Goal: Navigation & Orientation: Find specific page/section

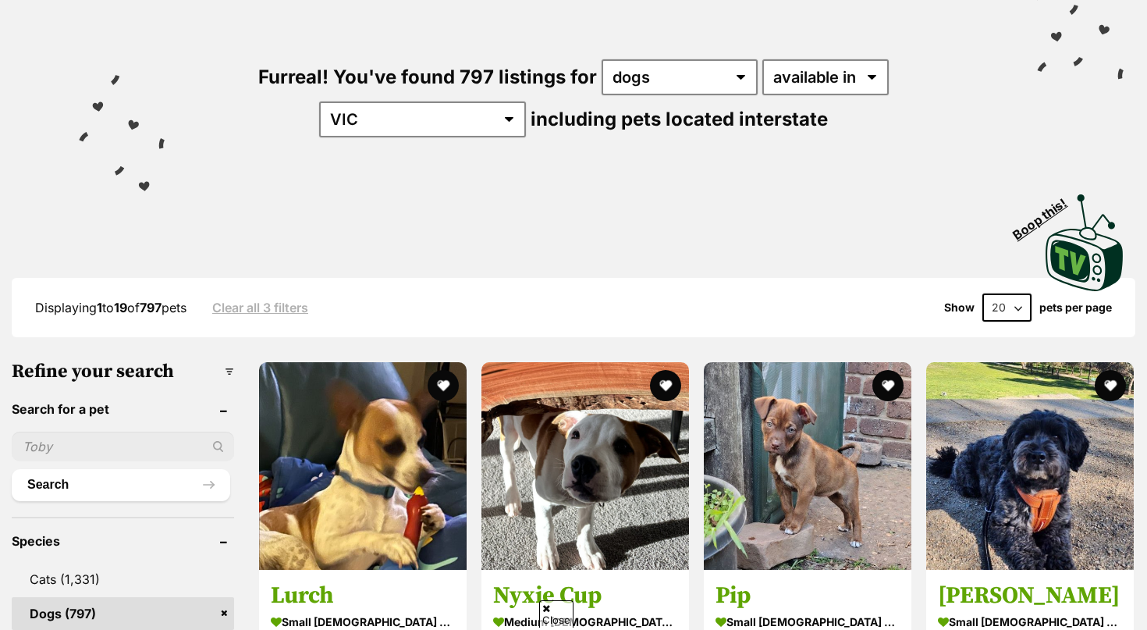
scroll to position [113, 0]
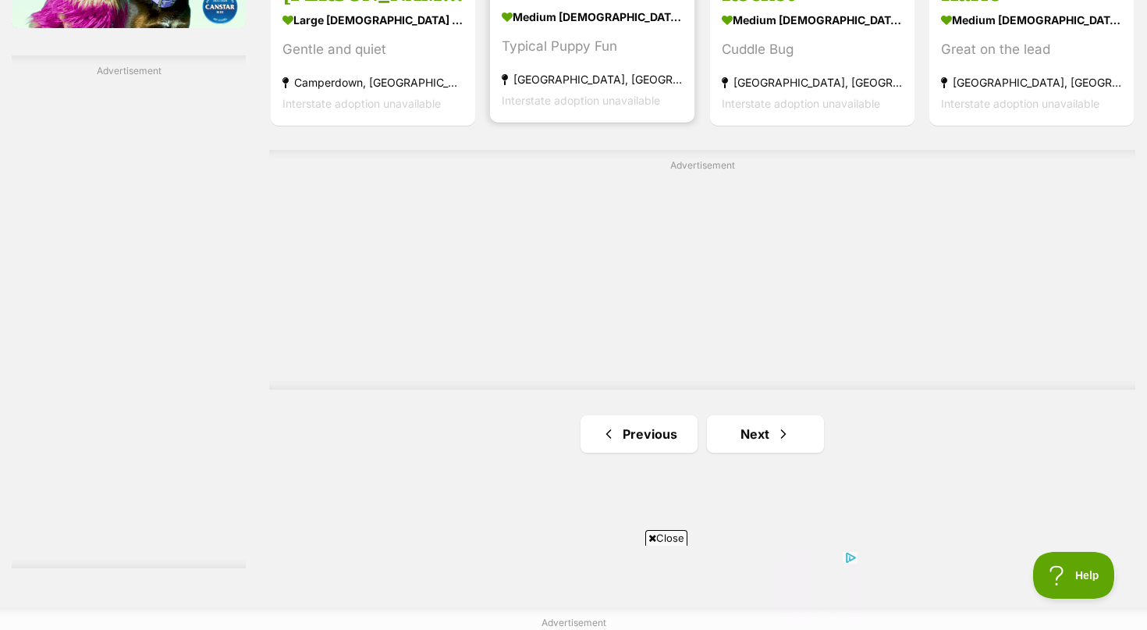
scroll to position [2740, 0]
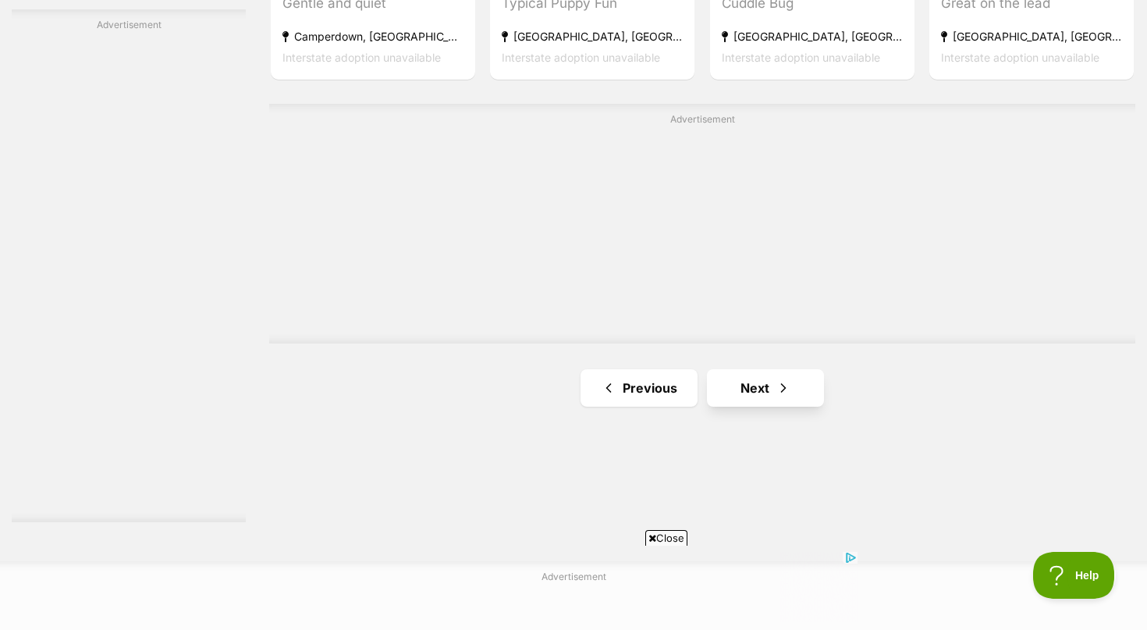
click at [733, 369] on link "Next" at bounding box center [765, 387] width 117 height 37
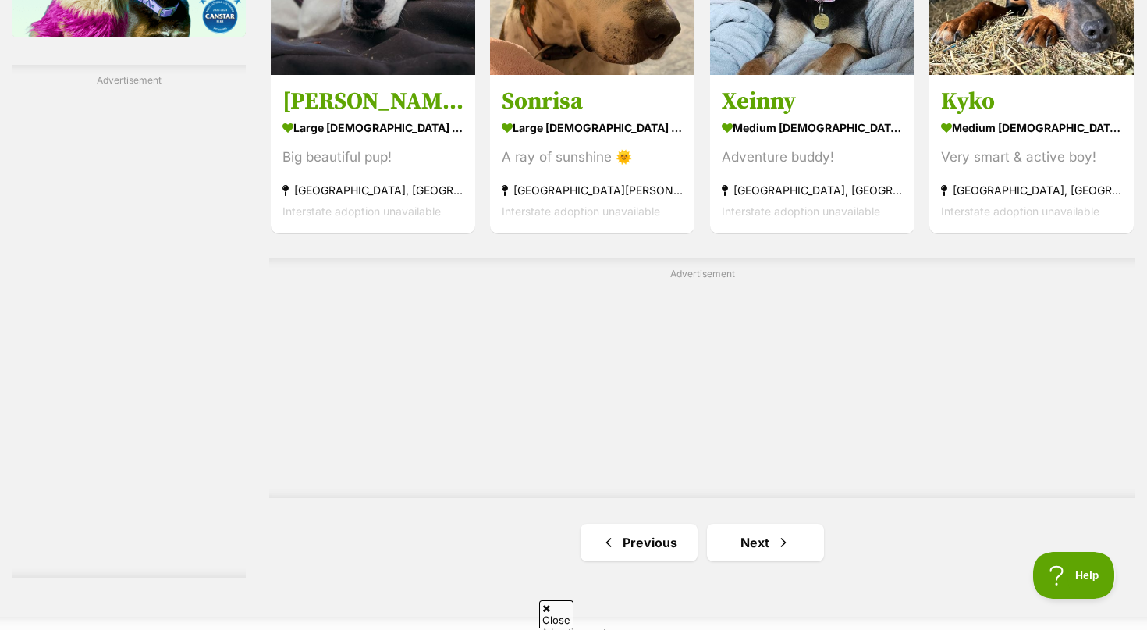
scroll to position [2726, 0]
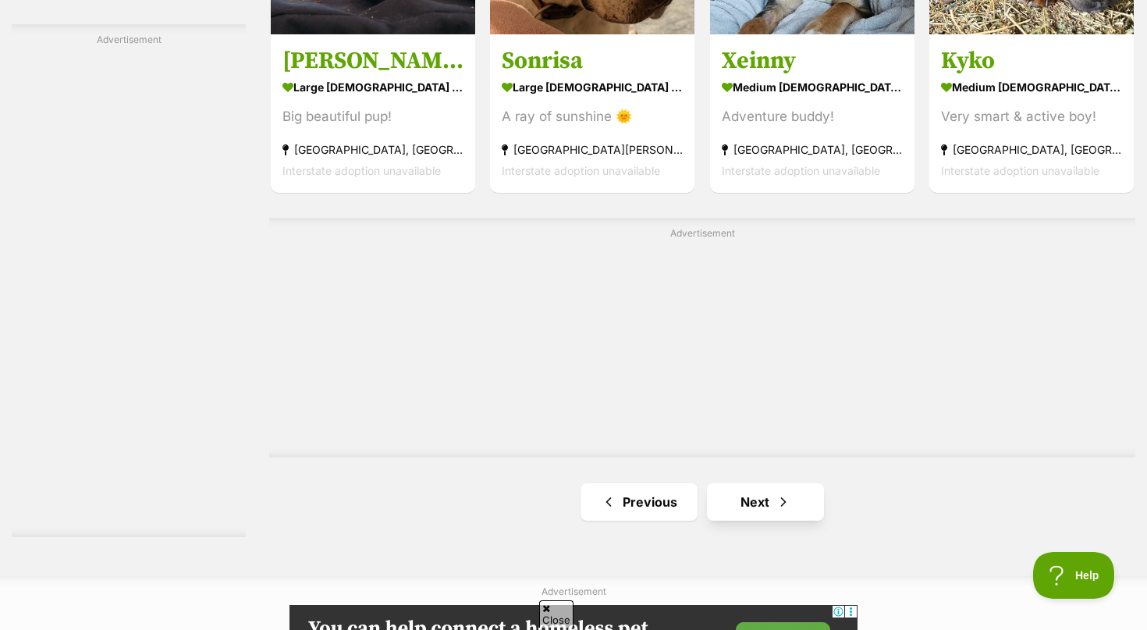
click at [723, 483] on link "Next" at bounding box center [765, 501] width 117 height 37
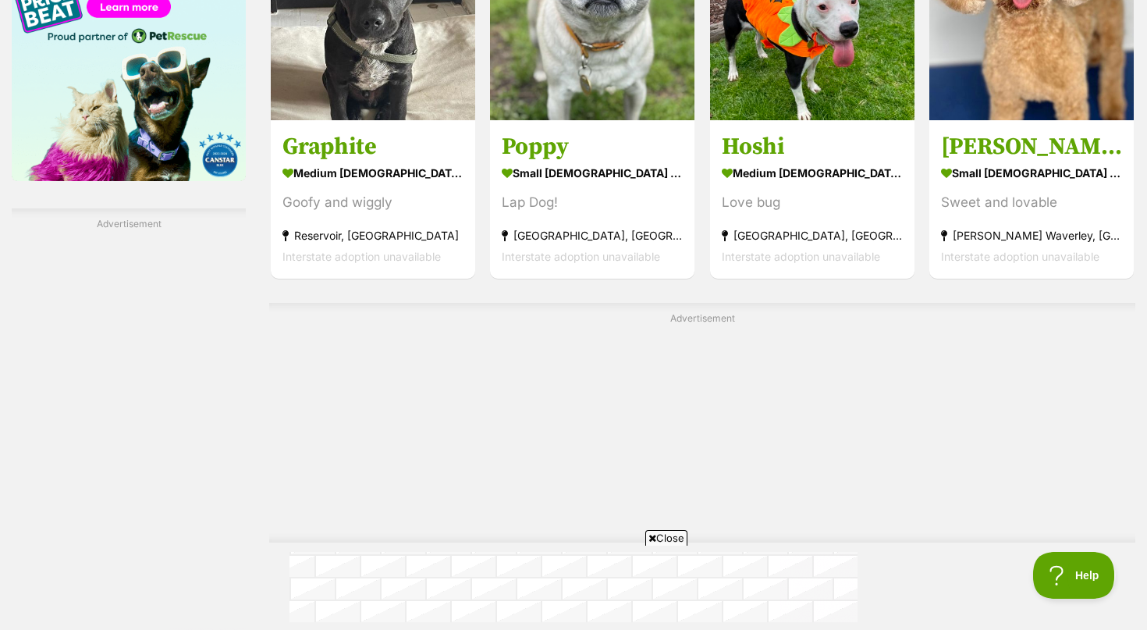
scroll to position [2623, 0]
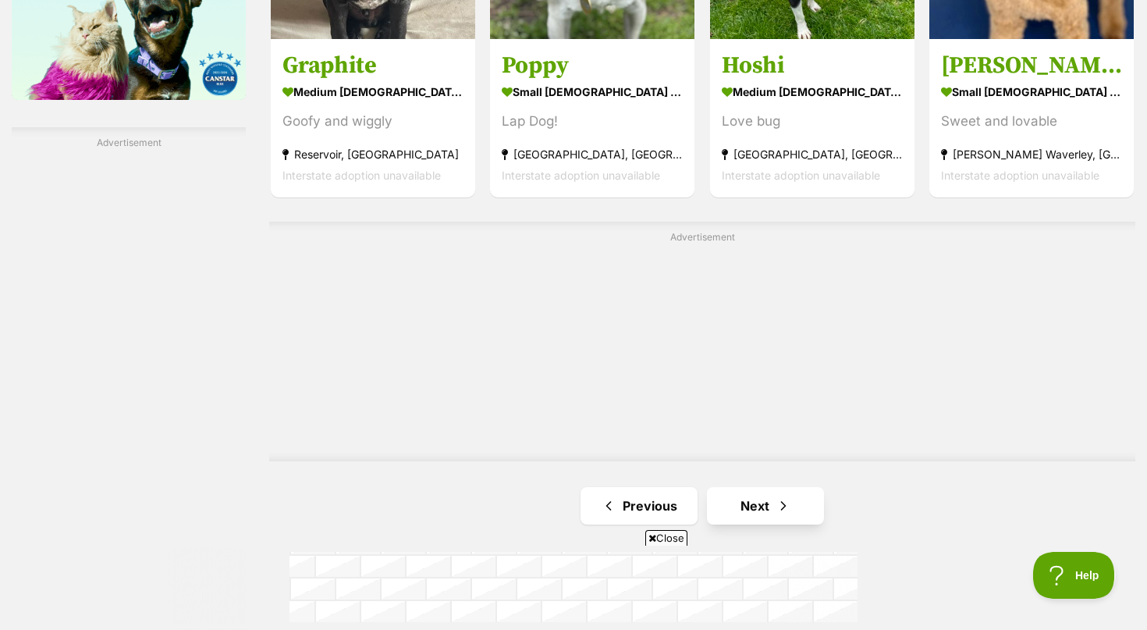
click at [736, 487] on link "Next" at bounding box center [765, 505] width 117 height 37
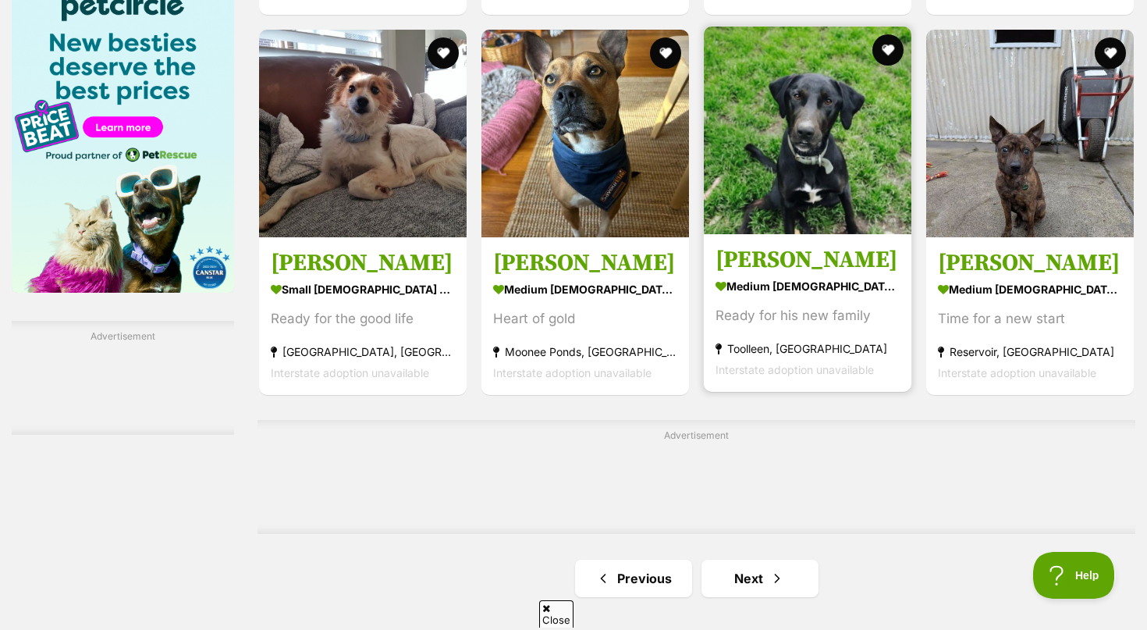
scroll to position [2467, 0]
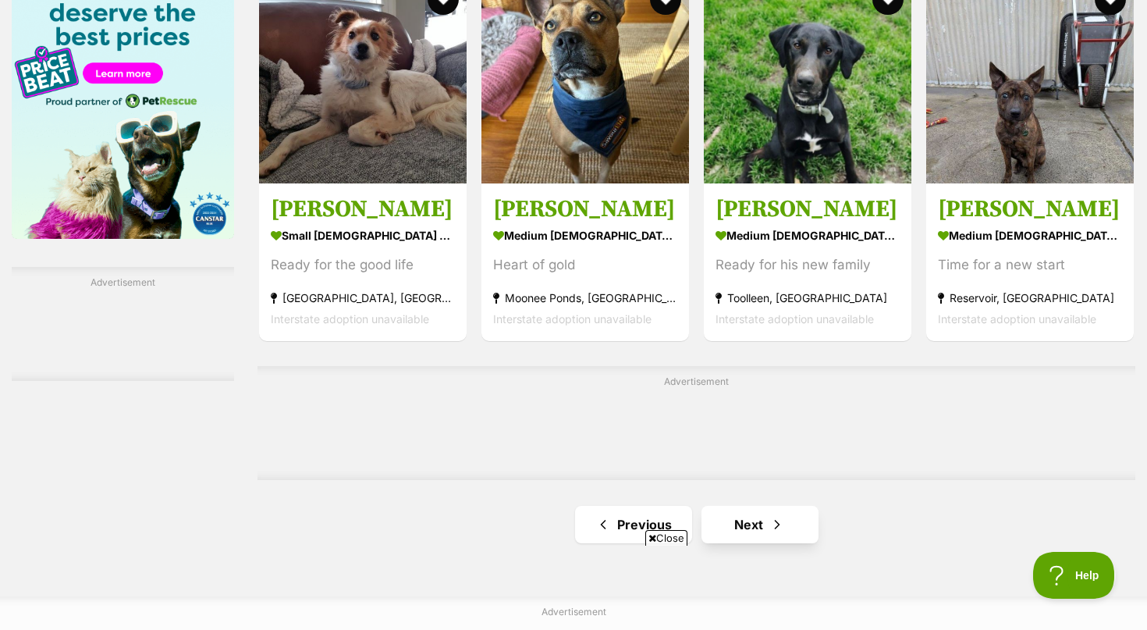
click at [730, 538] on link "Next" at bounding box center [759, 524] width 117 height 37
